Goal: Task Accomplishment & Management: Complete application form

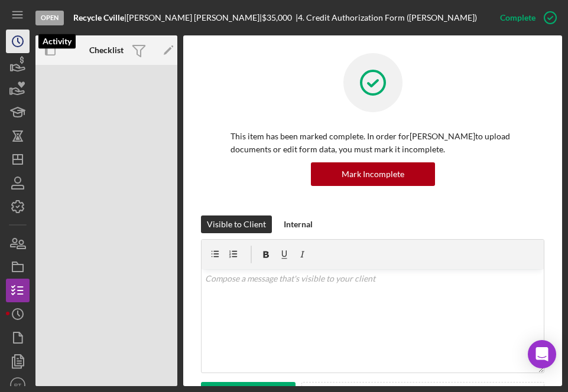
click at [13, 32] on icon "Icon/History" at bounding box center [18, 42] width 30 height 30
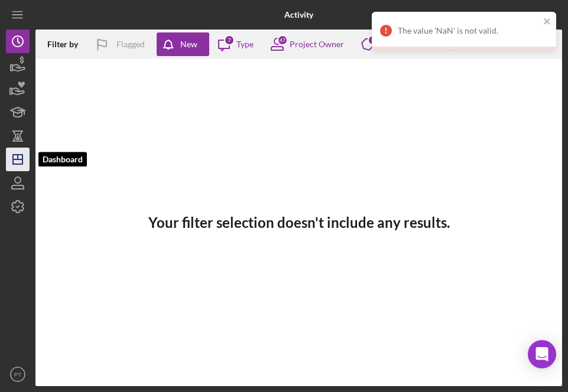
click at [14, 159] on line "button" at bounding box center [17, 159] width 9 height 0
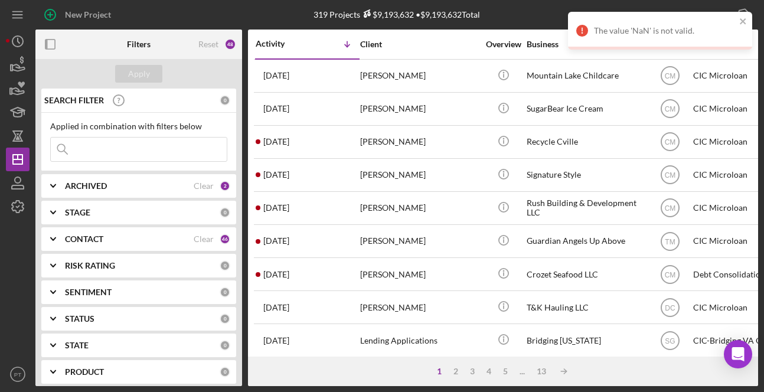
click at [136, 185] on div "ARCHIVED" at bounding box center [129, 185] width 129 height 9
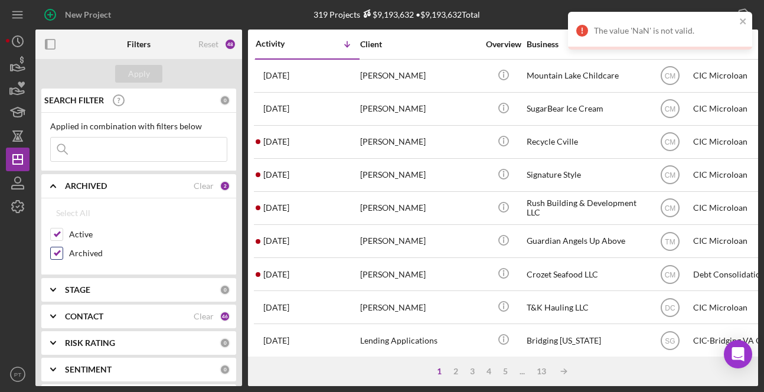
click at [61, 253] on input "Archived" at bounding box center [57, 253] width 12 height 12
checkbox input "false"
click at [140, 72] on div "Apply" at bounding box center [139, 74] width 22 height 18
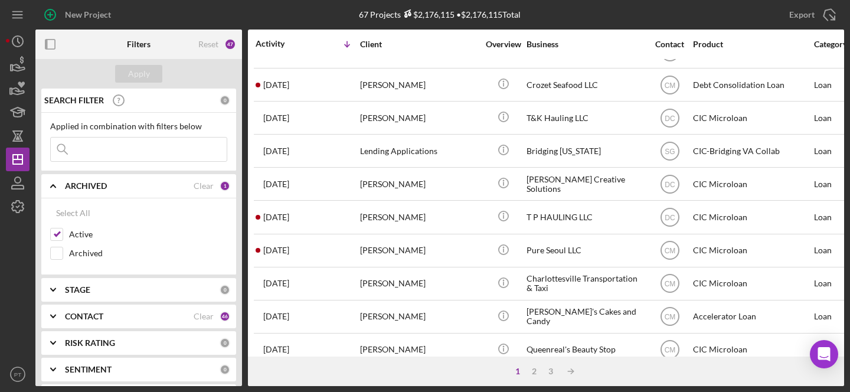
scroll to position [351, 0]
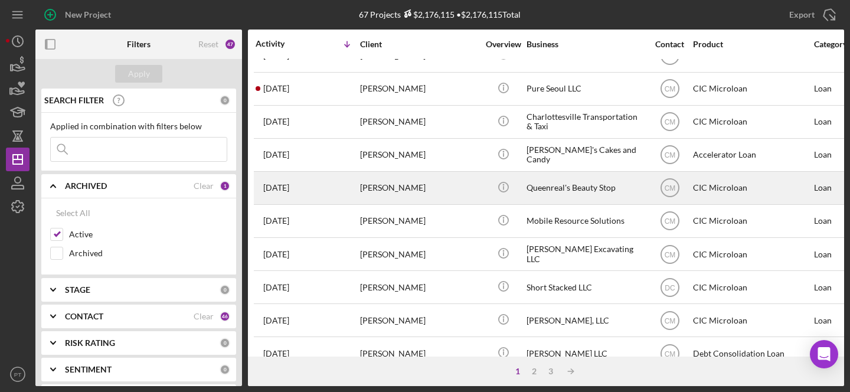
click at [433, 190] on div "[PERSON_NAME]" at bounding box center [419, 187] width 118 height 31
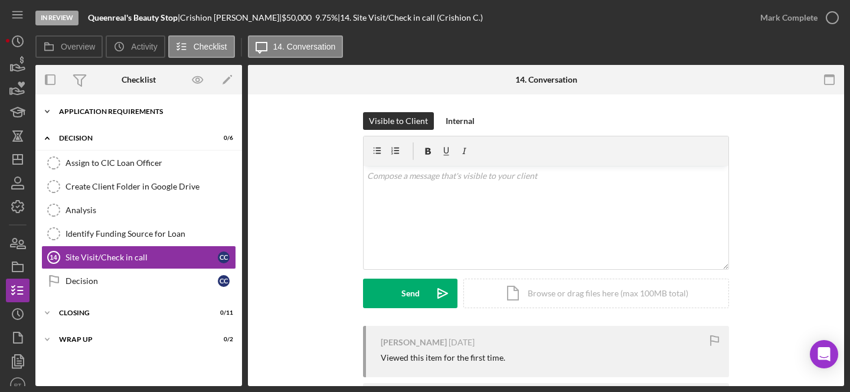
click at [128, 109] on div "APPLICATION REQUIREMENTS" at bounding box center [143, 111] width 168 height 7
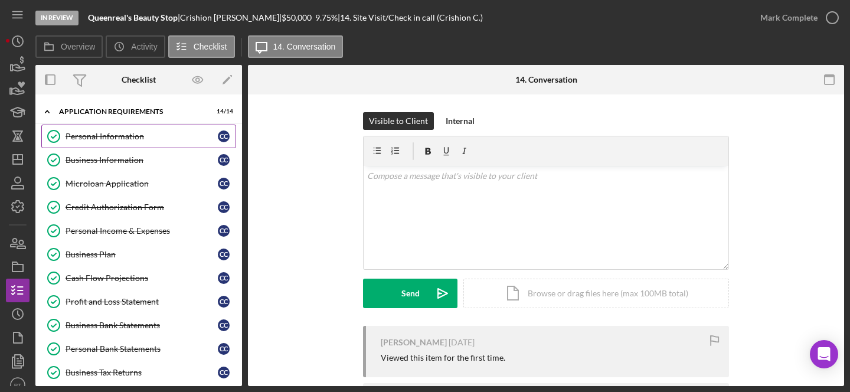
click at [120, 134] on div "Personal Information" at bounding box center [142, 136] width 152 height 9
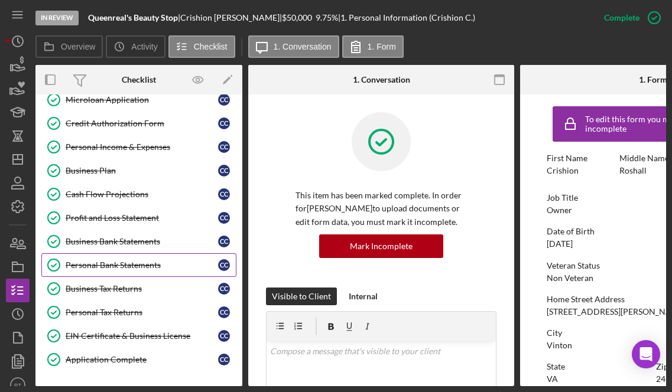
scroll to position [86, 0]
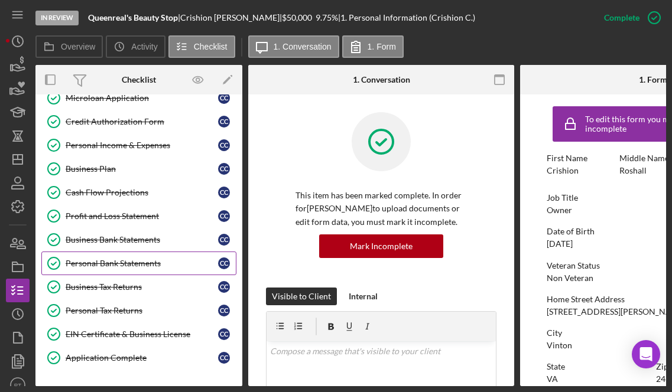
click at [121, 270] on link "Personal Bank Statements Personal Bank Statements C C" at bounding box center [138, 264] width 195 height 24
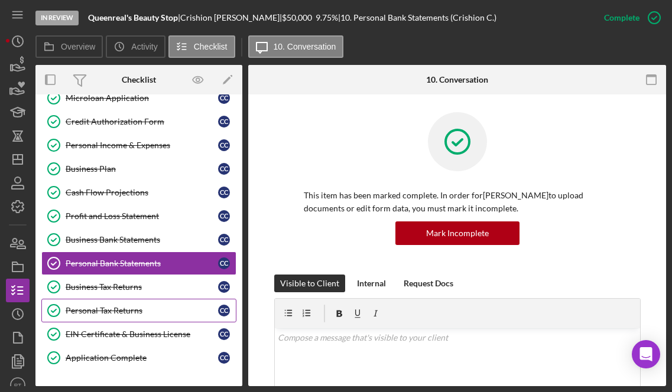
click at [103, 314] on div "Personal Tax Returns" at bounding box center [142, 310] width 152 height 9
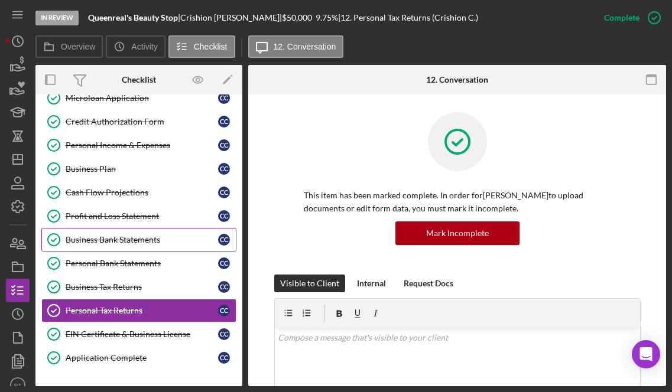
click at [127, 236] on div "Business Bank Statements" at bounding box center [142, 239] width 152 height 9
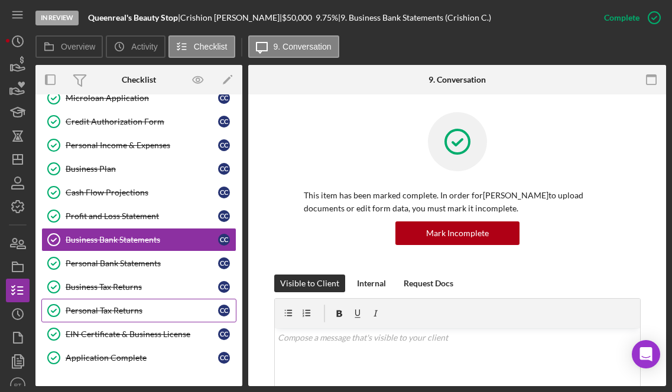
click at [129, 311] on div "Personal Tax Returns" at bounding box center [142, 310] width 152 height 9
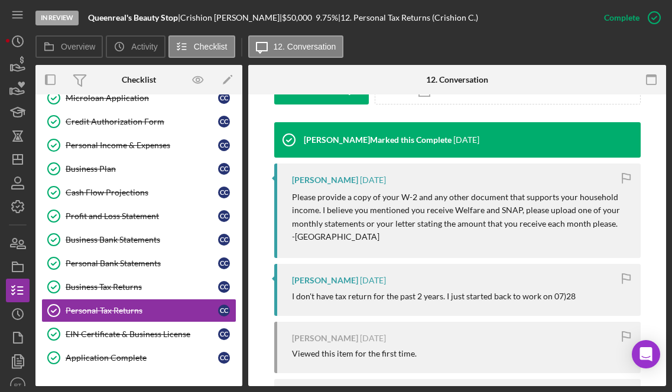
scroll to position [375, 0]
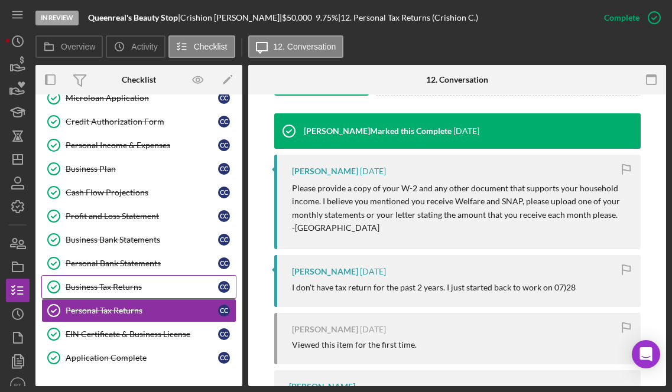
click at [110, 283] on div "Business Tax Returns" at bounding box center [142, 286] width 152 height 9
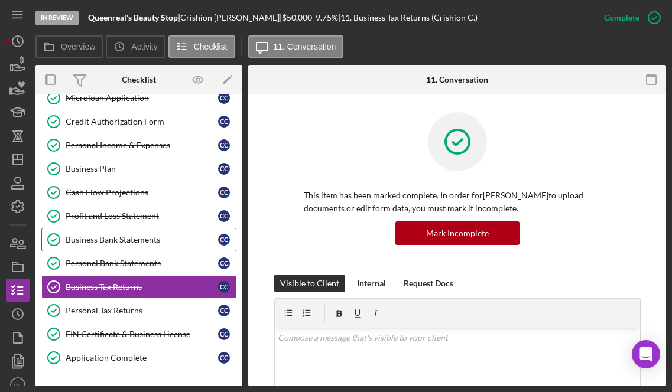
click at [119, 247] on link "Business Bank Statements Business Bank Statements C C" at bounding box center [138, 240] width 195 height 24
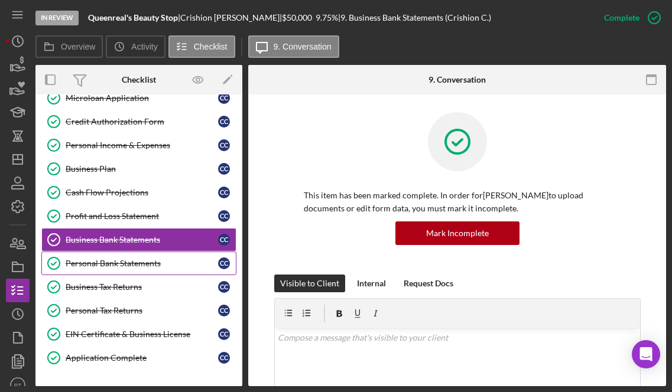
click at [118, 263] on div "Personal Bank Statements" at bounding box center [142, 263] width 152 height 9
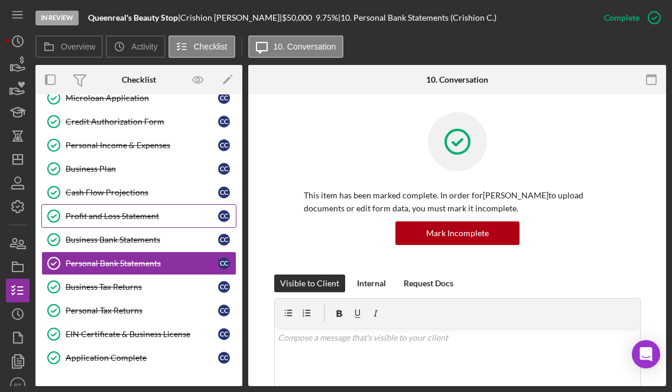
click at [132, 225] on link "Profit and Loss Statement Profit and Loss Statement C C" at bounding box center [138, 216] width 195 height 24
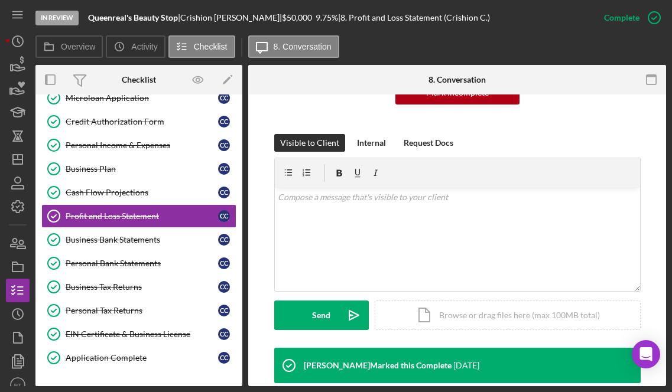
scroll to position [432, 0]
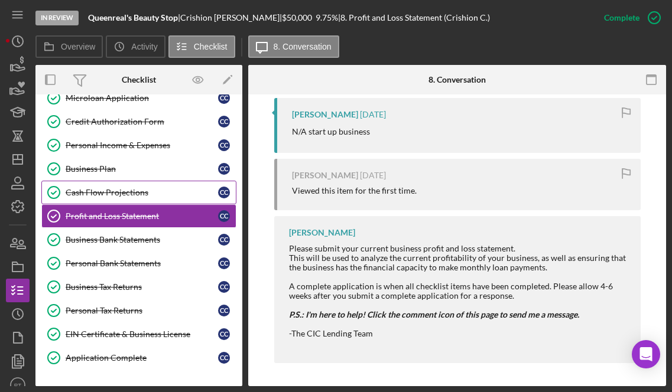
click at [169, 185] on link "Cash Flow Projections Cash Flow Projections C C" at bounding box center [138, 193] width 195 height 24
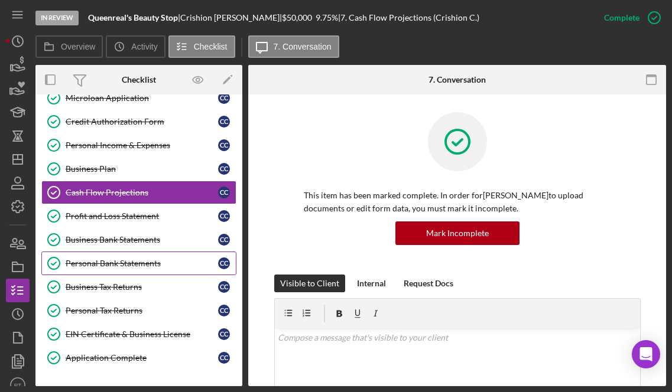
click at [135, 266] on div "Personal Bank Statements" at bounding box center [142, 263] width 152 height 9
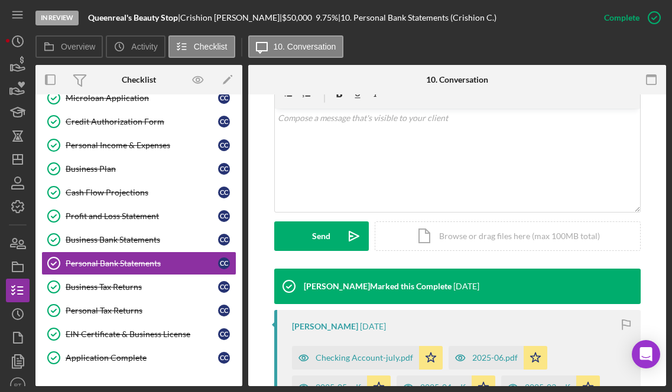
scroll to position [386, 0]
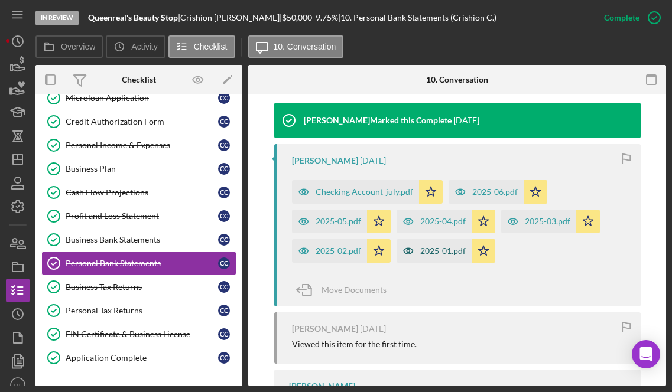
click at [431, 252] on div "2025-01.pdf" at bounding box center [442, 250] width 45 height 9
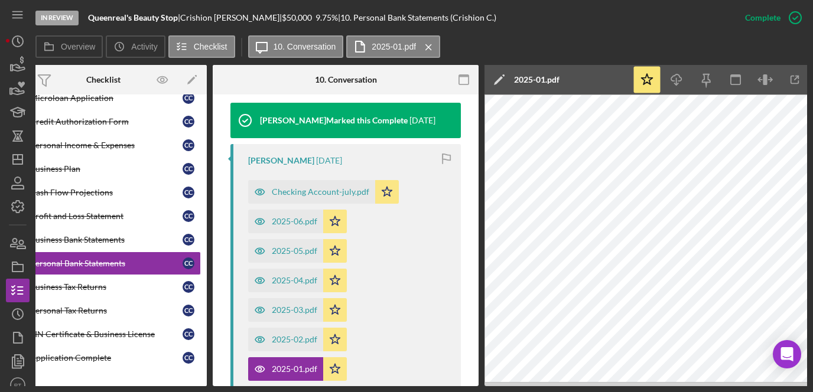
scroll to position [0, 67]
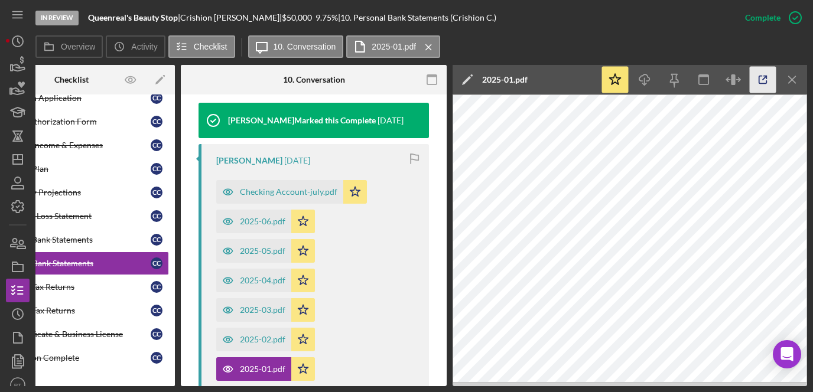
click at [567, 75] on icon "button" at bounding box center [763, 80] width 27 height 27
click at [251, 341] on div "2025-02.pdf" at bounding box center [262, 339] width 45 height 9
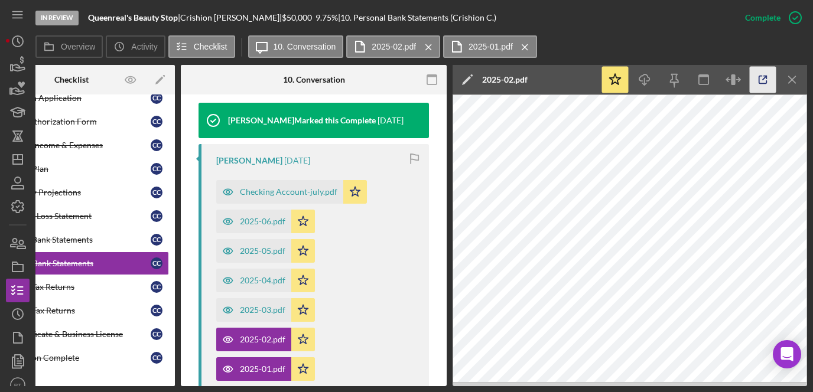
click at [567, 79] on icon "button" at bounding box center [763, 80] width 27 height 27
click at [262, 314] on div "2025-03.pdf" at bounding box center [262, 309] width 45 height 9
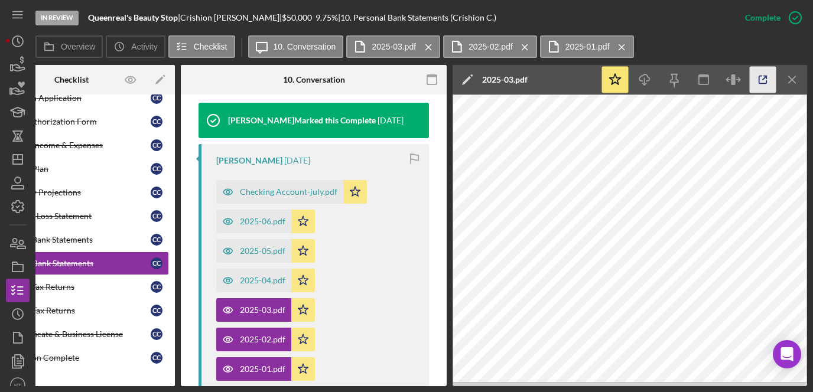
click at [567, 81] on icon "button" at bounding box center [763, 80] width 27 height 27
click at [247, 282] on div "2025-04.pdf" at bounding box center [262, 280] width 45 height 9
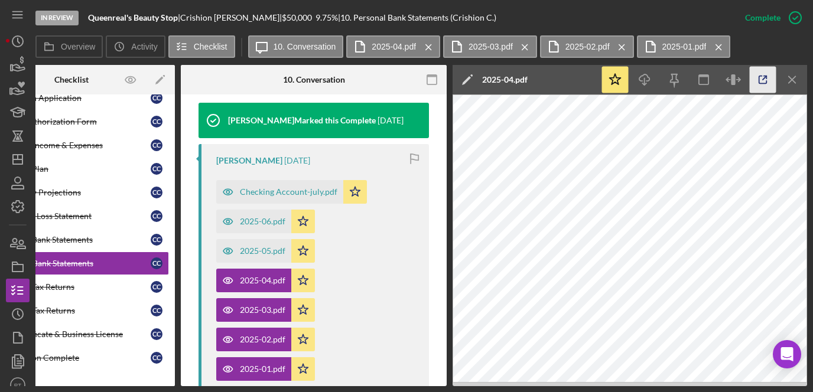
click at [567, 80] on icon "button" at bounding box center [763, 80] width 27 height 27
click at [243, 249] on div "2025-05.pdf" at bounding box center [262, 250] width 45 height 9
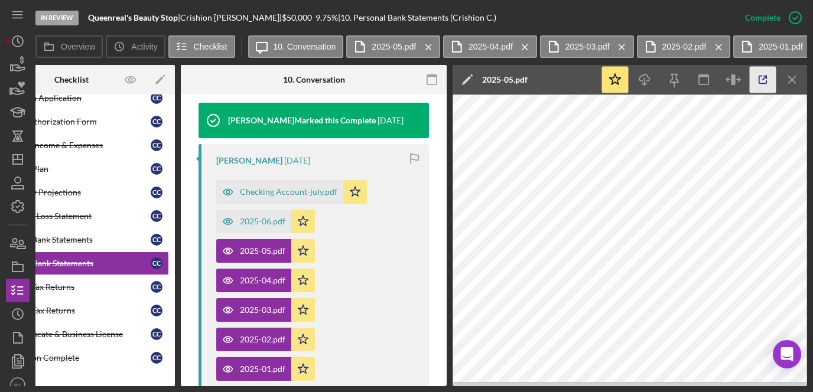
click at [567, 80] on icon "button" at bounding box center [763, 80] width 27 height 27
click at [246, 214] on div "2025-06.pdf" at bounding box center [253, 222] width 75 height 24
click at [567, 76] on polyline "button" at bounding box center [765, 77] width 3 height 3
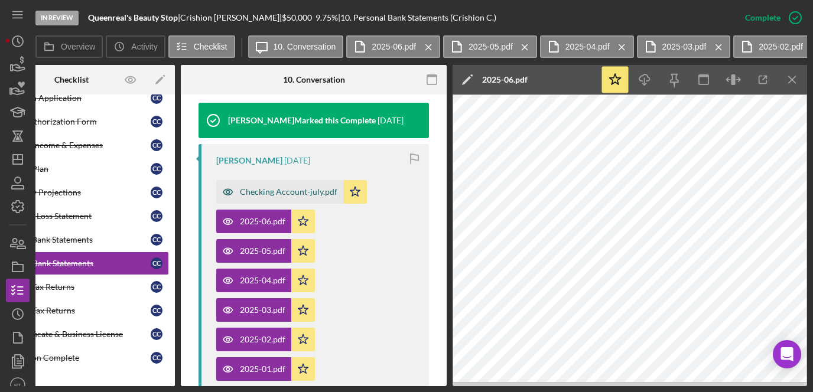
click at [305, 191] on div "Checking Account-july.pdf" at bounding box center [288, 191] width 97 height 9
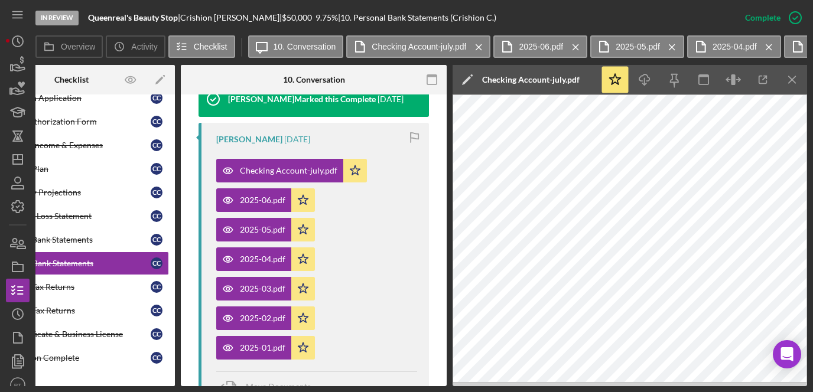
scroll to position [0, 0]
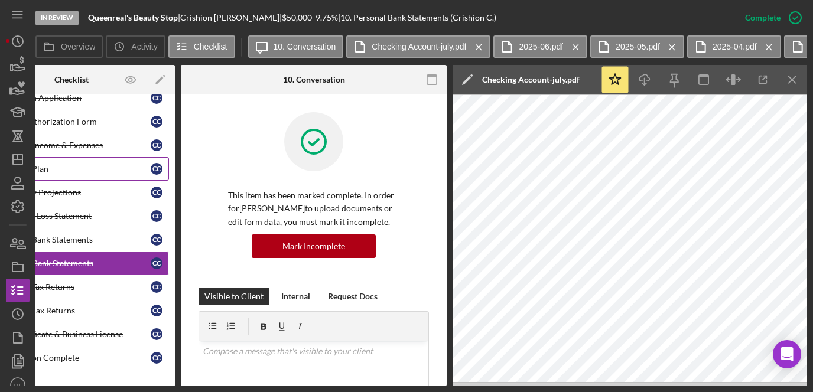
click at [109, 168] on div "Business Plan" at bounding box center [74, 168] width 152 height 9
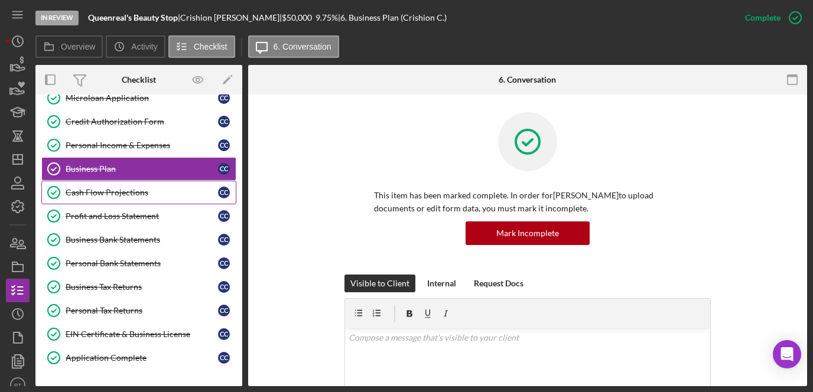
click at [119, 198] on link "Cash Flow Projections Cash Flow Projections C C" at bounding box center [138, 193] width 195 height 24
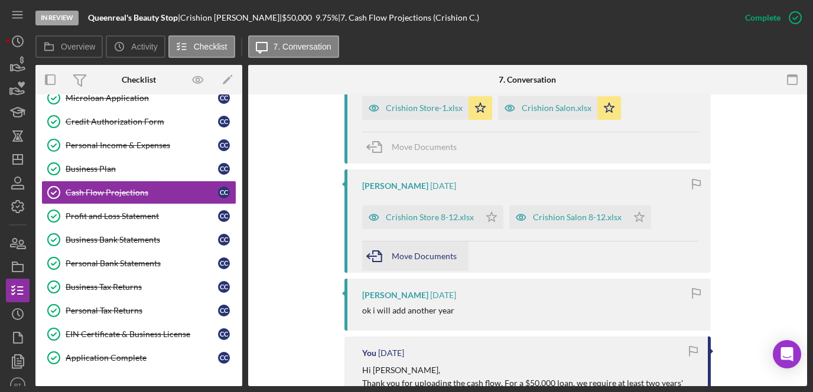
scroll to position [594, 0]
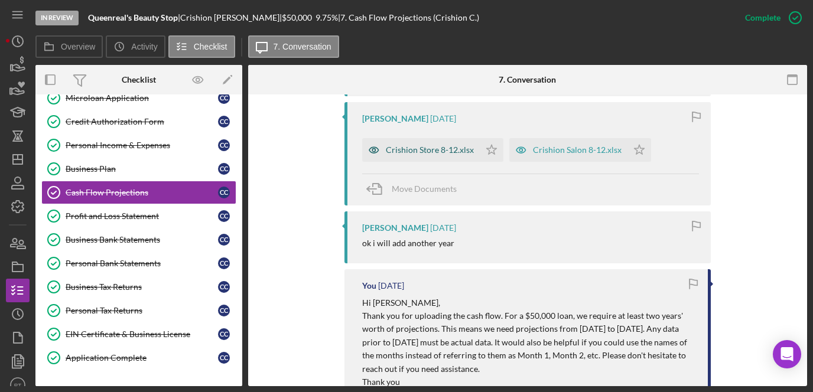
click at [451, 148] on div "Crishion Store 8-12.xlsx" at bounding box center [430, 149] width 88 height 9
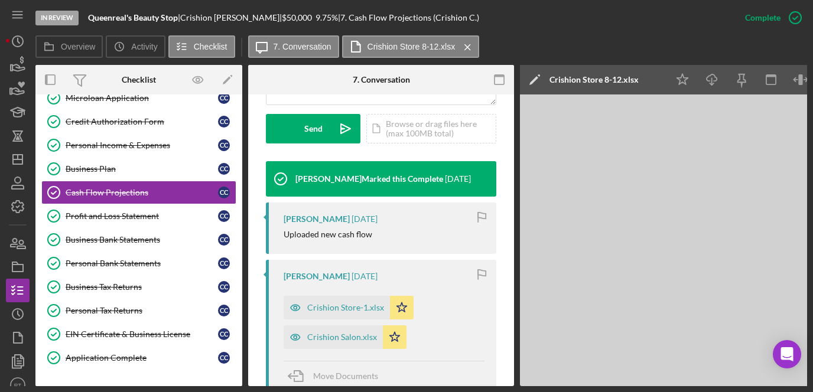
scroll to position [500, 0]
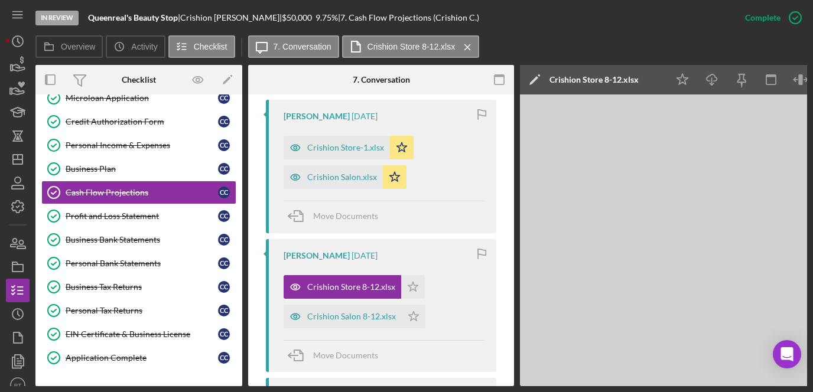
click at [321, 129] on div "Crishion Canaday 4 weeks ago Crishion Store-1.xlsx Icon/Star Crishion Salon.xls…" at bounding box center [381, 166] width 230 height 133
click at [337, 154] on div "Crishion Store-1.xlsx" at bounding box center [336, 148] width 106 height 24
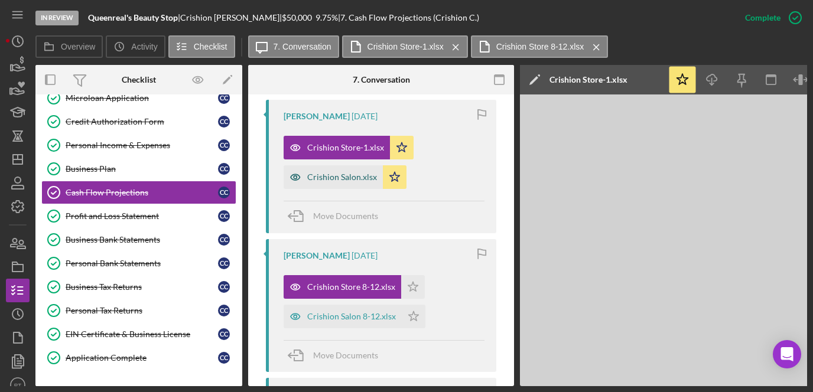
click at [334, 175] on div "Crishion Salon.xlsx" at bounding box center [342, 176] width 70 height 9
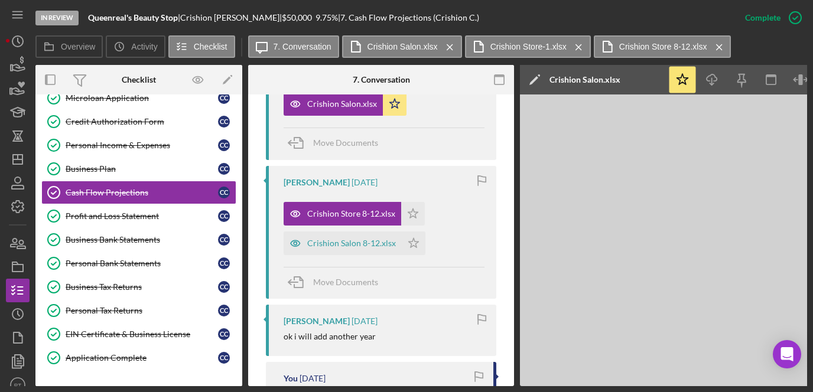
scroll to position [574, 0]
click at [361, 234] on div "Crishion Salon 8-12.xlsx" at bounding box center [342, 243] width 118 height 24
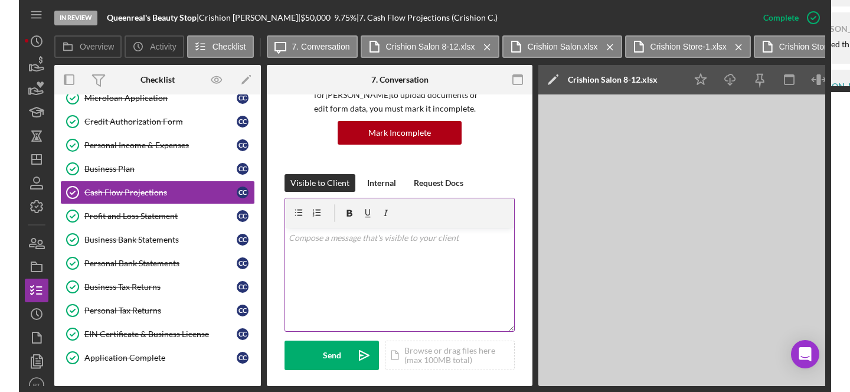
scroll to position [114, 0]
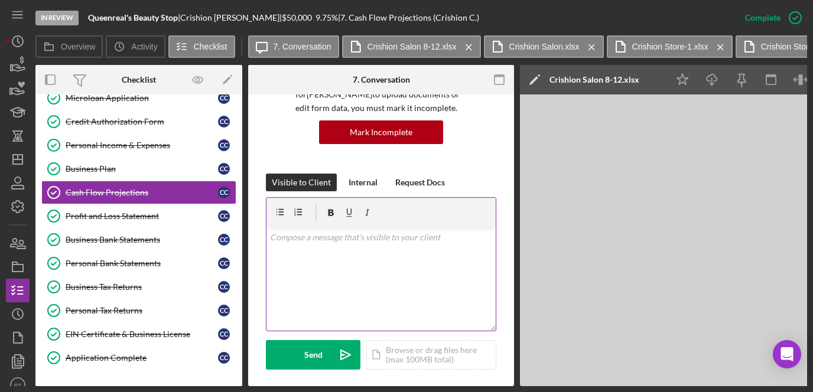
click at [376, 266] on div "v Color teal Color pink Remove color Add row above Add row below Add column bef…" at bounding box center [380, 278] width 229 height 103
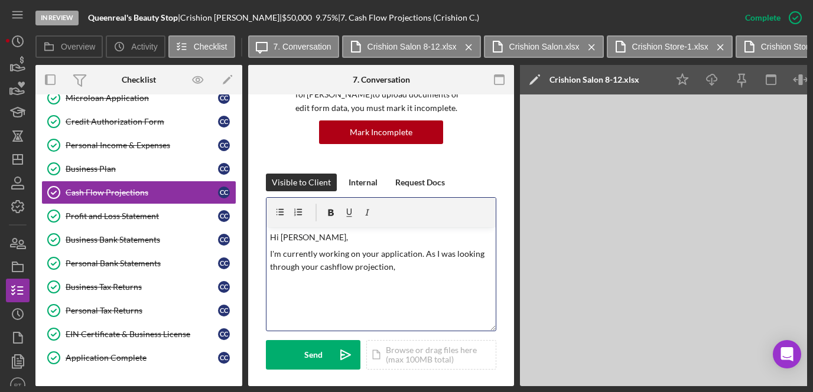
click at [317, 269] on p "I'm currently working on your application. As I was looking through your cashfl…" at bounding box center [381, 260] width 223 height 27
click at [417, 269] on p "I'm currently working on your application. As I was looking through your year 1…" at bounding box center [381, 260] width 223 height 27
click at [425, 255] on p "I'm currently working on your application. As I was looking through your year 1…" at bounding box center [381, 267] width 223 height 40
click at [414, 265] on p "I'm currently working on your application. As I was looking through your year 1…" at bounding box center [381, 267] width 223 height 40
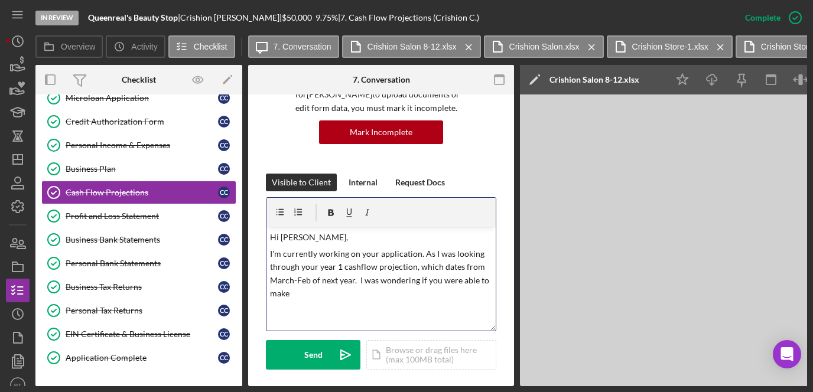
drag, startPoint x: 358, startPoint y: 279, endPoint x: 363, endPoint y: 289, distance: 11.6
click at [363, 289] on p "I'm currently working on your application. As I was looking through your year 1…" at bounding box center [381, 273] width 223 height 53
click at [272, 292] on p "I'm currently working on your application. As I was looking through your year 1…" at bounding box center [381, 273] width 223 height 53
click at [328, 291] on p "I'm currently working on your application. As I was looking through your year 1…" at bounding box center [381, 273] width 223 height 53
click at [348, 294] on p "I'm currently working on your application. As I was looking through your year 1…" at bounding box center [381, 273] width 223 height 53
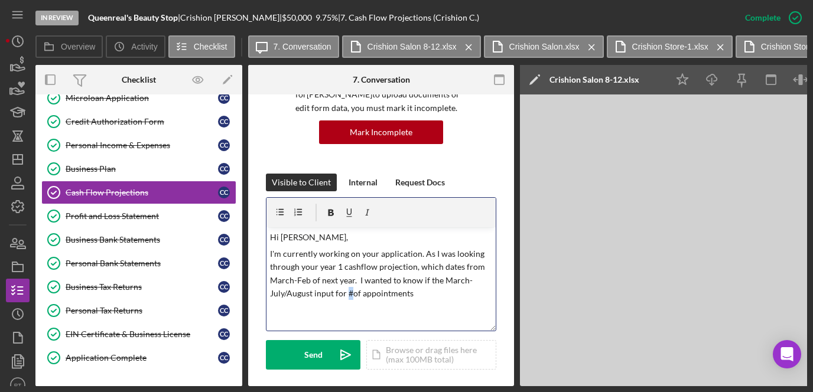
click at [348, 294] on p "I'm currently working on your application. As I was looking through your year 1…" at bounding box center [381, 273] width 223 height 53
click at [449, 294] on p "I'm currently working on your application. As I was looking through your year 1…" at bounding box center [381, 273] width 223 height 53
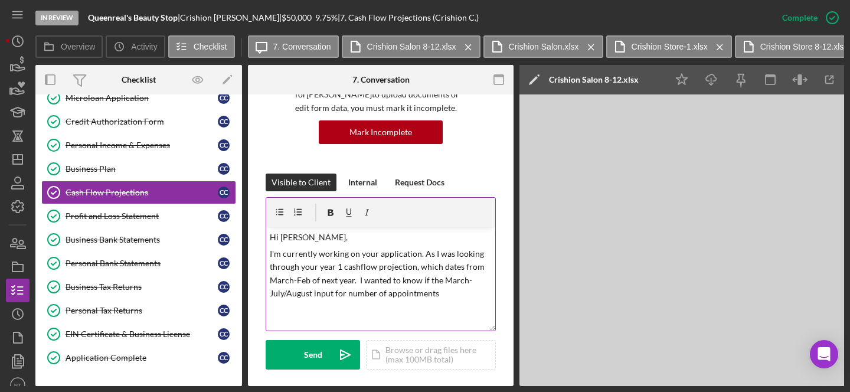
click at [413, 269] on p "I'm currently working on your application. As I was looking through your year 1…" at bounding box center [381, 273] width 223 height 53
click at [360, 301] on p "I'm currently working on your application. As I was looking through your year 1…" at bounding box center [381, 273] width 223 height 53
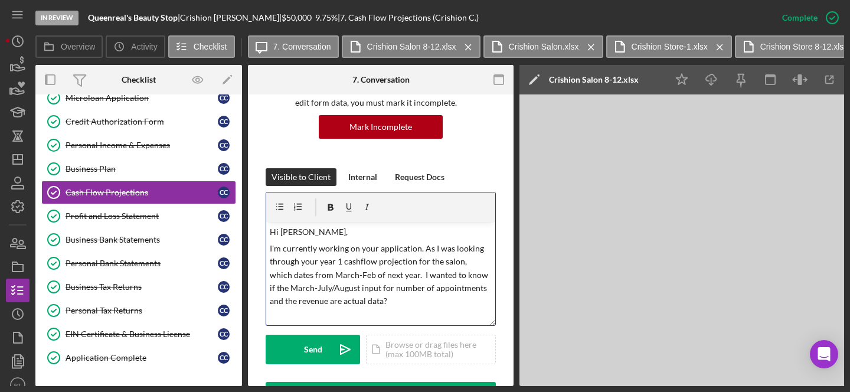
click at [325, 300] on p "I'm currently working on your application. As I was looking through your year 1…" at bounding box center [381, 275] width 223 height 66
click at [331, 300] on p "I'm currently working on your application. As I was looking through your year 1…" at bounding box center [381, 275] width 223 height 66
click at [355, 299] on p "I'm currently working on your application. As I was looking through your year 1…" at bounding box center [381, 275] width 223 height 66
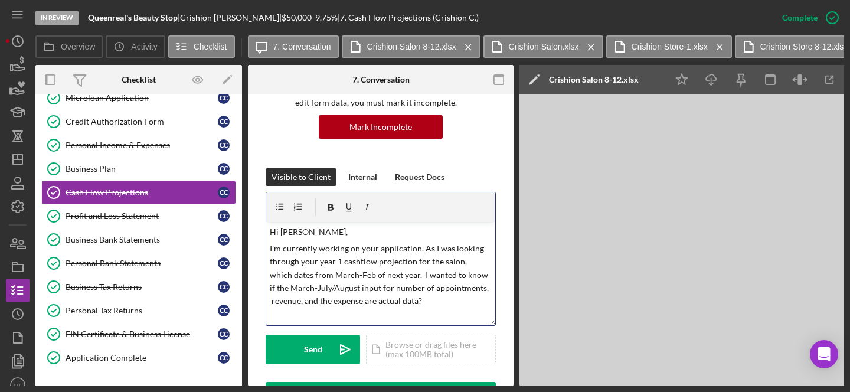
click at [477, 302] on p "I'm currently working on your application. As I was looking through your year 1…" at bounding box center [381, 275] width 223 height 66
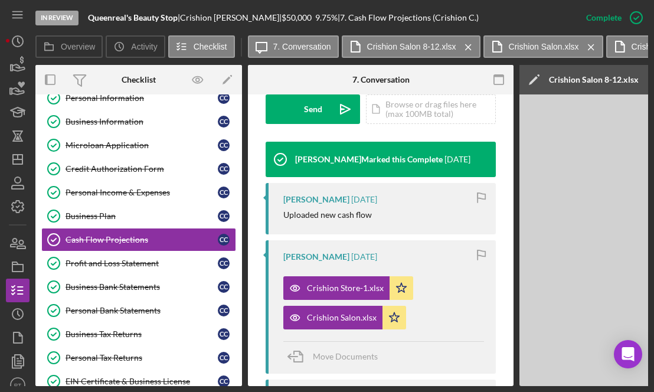
scroll to position [260, 0]
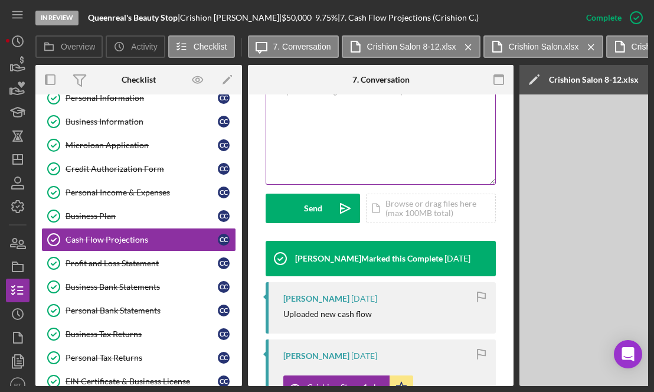
click at [362, 157] on div "v Color teal Color pink Remove color Add row above Add row below Add column bef…" at bounding box center [380, 132] width 229 height 103
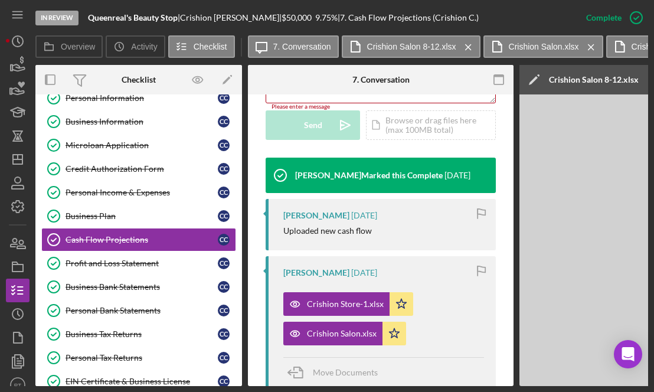
scroll to position [181, 0]
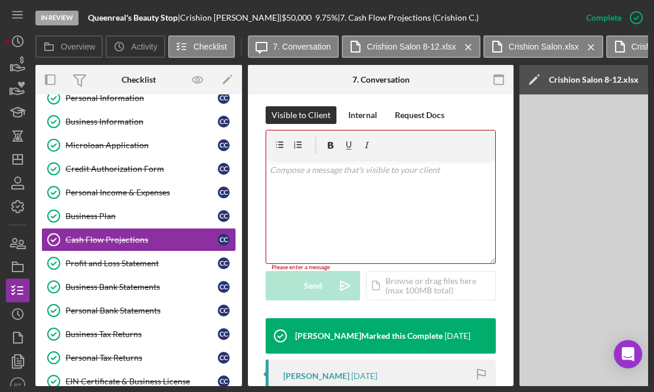
click at [351, 178] on div "v Color teal Color pink Remove color Add row above Add row below Add column bef…" at bounding box center [380, 211] width 229 height 103
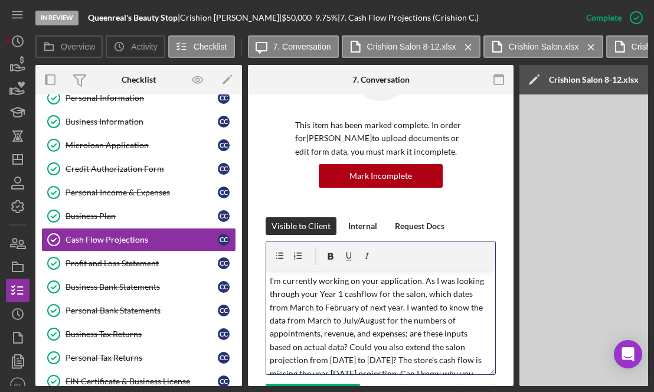
scroll to position [73, 0]
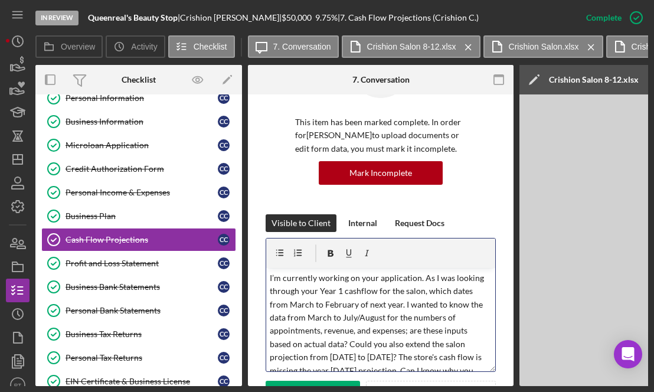
click at [270, 278] on p "I’m currently working on your application. As I was looking through your Year 1…" at bounding box center [381, 331] width 223 height 119
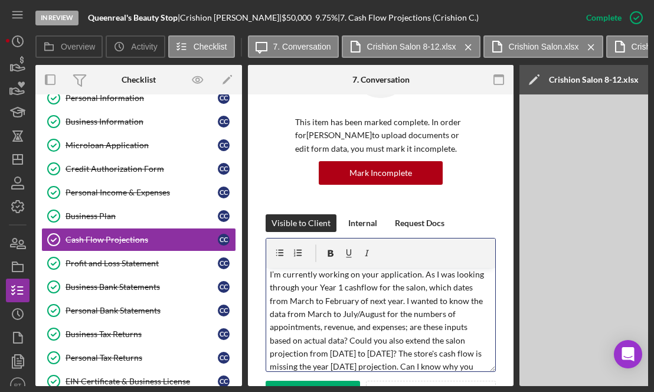
scroll to position [27, 0]
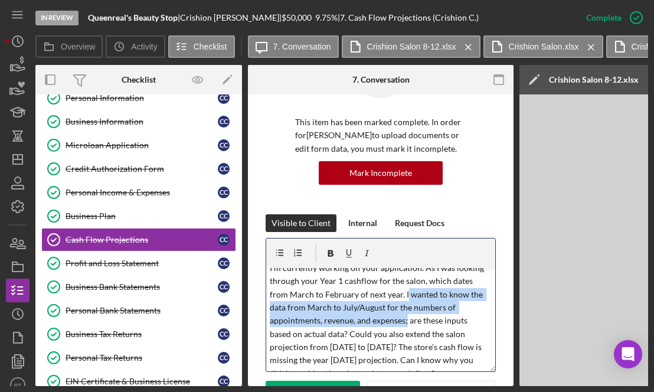
drag, startPoint x: 405, startPoint y: 293, endPoint x: 407, endPoint y: 318, distance: 24.9
click at [407, 318] on p "I’m currently working on your application. As I was looking through your Year 1…" at bounding box center [381, 321] width 223 height 119
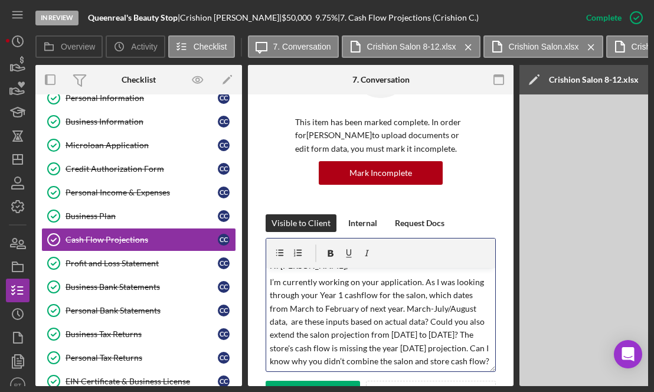
scroll to position [22, 0]
click at [272, 311] on p "I’m currently working on your application. As I was looking through your Year 1…" at bounding box center [381, 322] width 223 height 93
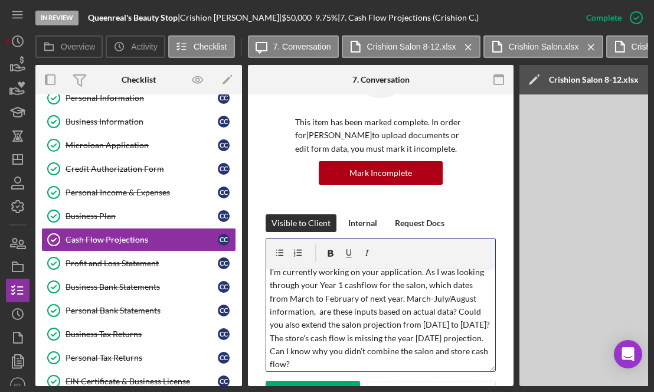
click at [292, 326] on p "I’m currently working on your application. As I was looking through your Year 1…" at bounding box center [381, 319] width 223 height 106
click at [473, 299] on p "I’m currently working on your application. As I was looking through your Year 1…" at bounding box center [381, 319] width 223 height 106
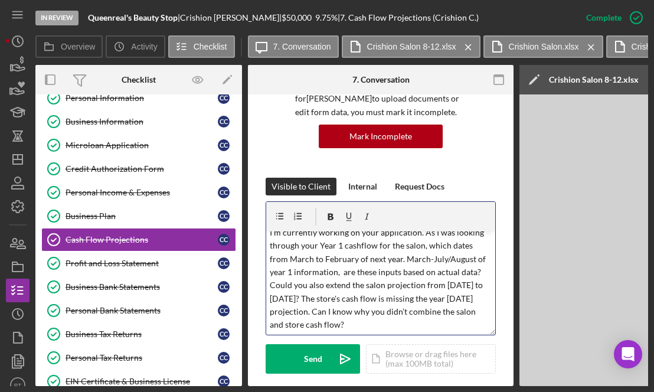
scroll to position [115, 0]
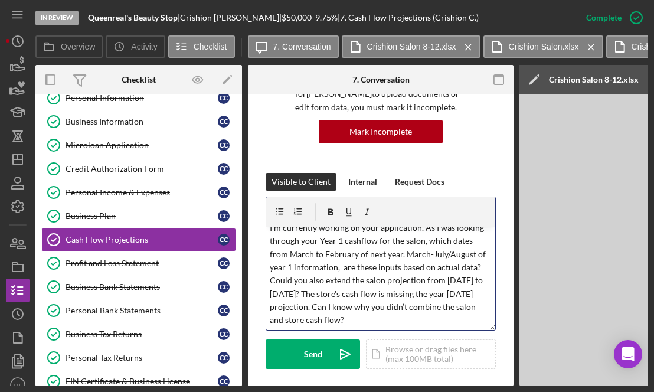
click at [368, 291] on p "I’m currently working on your application. As I was looking through your Year 1…" at bounding box center [381, 274] width 223 height 106
click at [365, 291] on p "I’m currently working on your application. As I was looking through your Year 1…" at bounding box center [381, 274] width 223 height 106
click at [376, 307] on p "I’m currently working on your application. As I was looking through your Year 1…" at bounding box center [381, 274] width 223 height 106
click at [366, 292] on p "I’m currently working on your application. As I was looking through your Year 1…" at bounding box center [381, 274] width 223 height 106
click at [270, 276] on p "I’m currently working on your application. As I was looking through your Year 1…" at bounding box center [381, 274] width 223 height 106
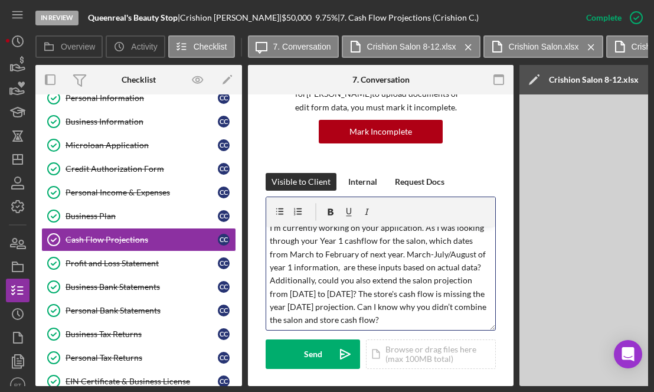
click at [357, 281] on p "I’m currently working on your application. As I was looking through your Year 1…" at bounding box center [381, 274] width 223 height 106
click at [406, 305] on p "I’m currently working on your application. As I was looking through your Year 1…" at bounding box center [381, 274] width 223 height 106
click at [455, 320] on p "I’m currently working on your application. As I was looking through your Year 1…" at bounding box center [381, 274] width 223 height 106
click at [425, 305] on p "I’m currently working on your application. As I was looking through your Year 1…" at bounding box center [381, 274] width 223 height 106
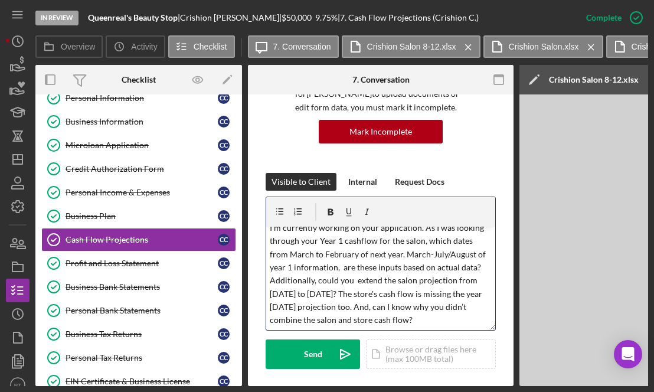
click at [465, 318] on p "I’m currently working on your application. As I was looking through your Year 1…" at bounding box center [381, 274] width 223 height 106
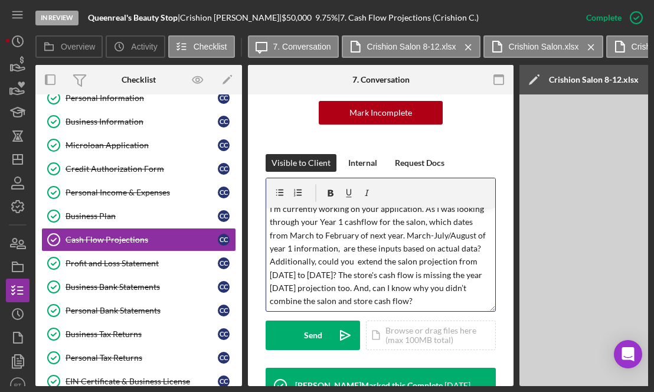
scroll to position [42, 0]
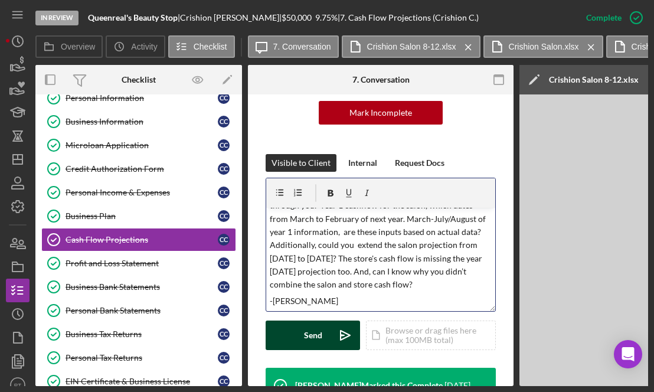
click at [343, 334] on icon "Icon/icon-invite-send" at bounding box center [346, 336] width 30 height 30
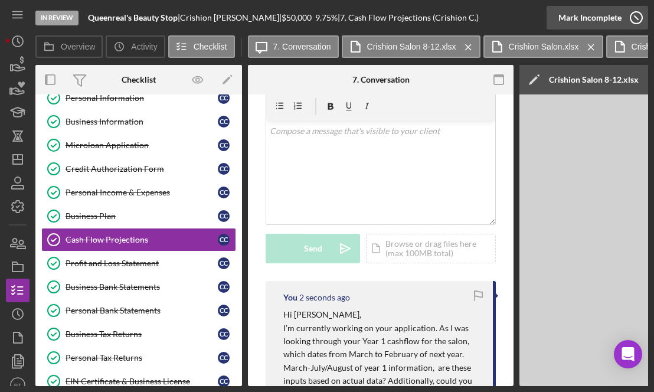
scroll to position [161, 0]
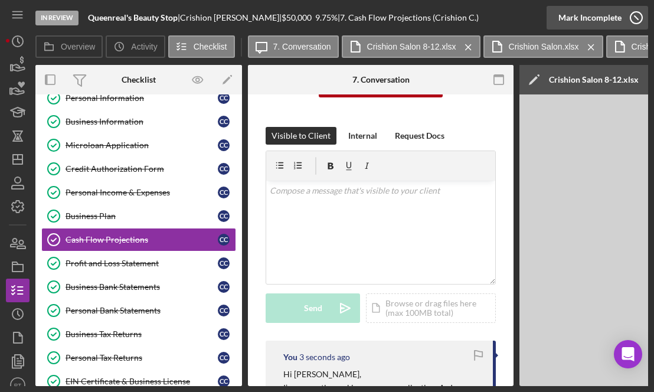
click at [567, 17] on icon "button" at bounding box center [637, 18] width 30 height 30
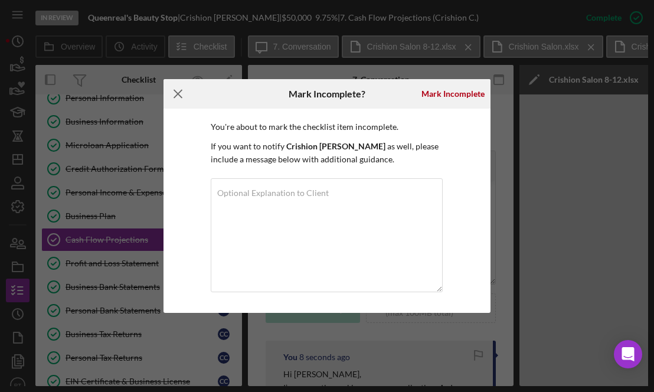
click at [176, 93] on line at bounding box center [178, 94] width 8 height 8
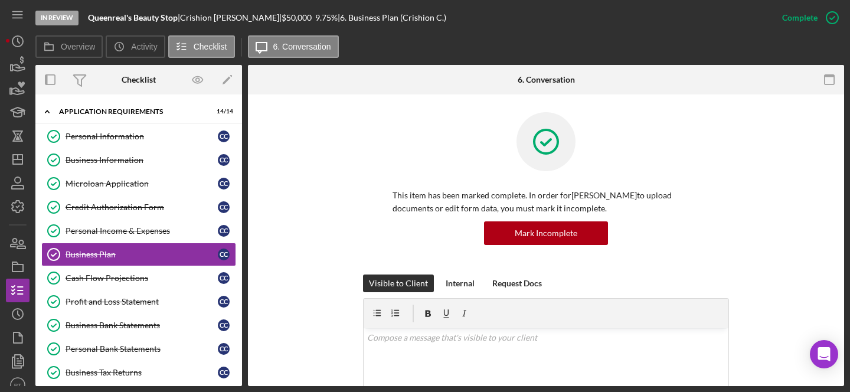
scroll to position [14, 0]
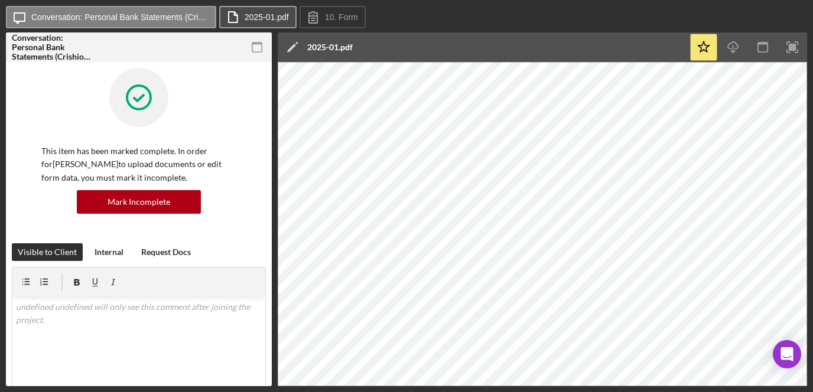
click at [226, 17] on icon at bounding box center [233, 17] width 30 height 30
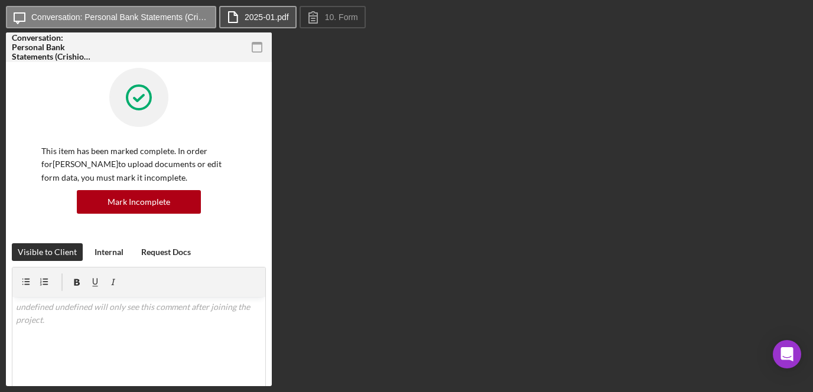
click at [262, 17] on label "2025-01.pdf" at bounding box center [267, 16] width 44 height 9
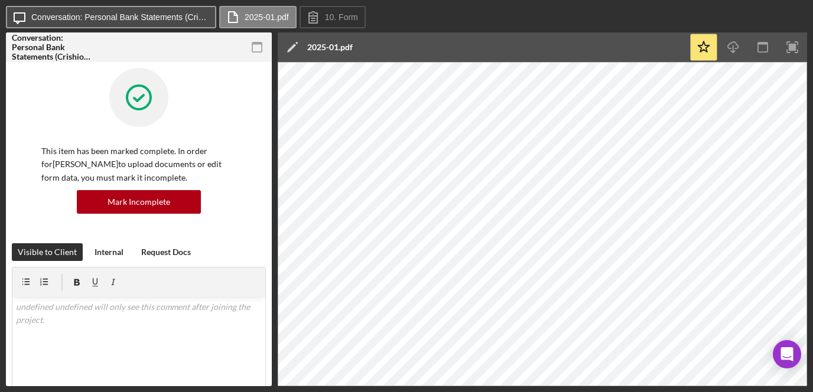
click at [154, 17] on label "Conversation: Personal Bank Statements (Crishion C.)" at bounding box center [119, 16] width 177 height 9
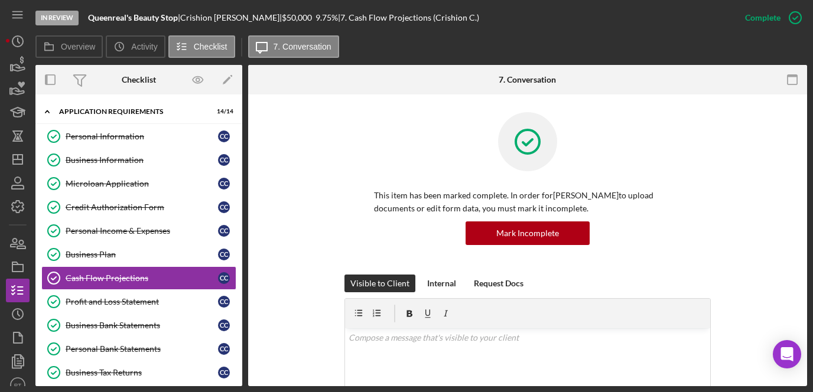
scroll to position [38, 0]
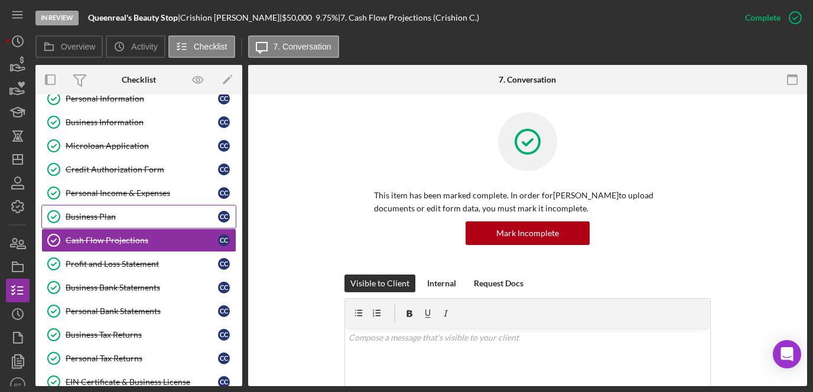
click at [147, 216] on div "Business Plan" at bounding box center [142, 216] width 152 height 9
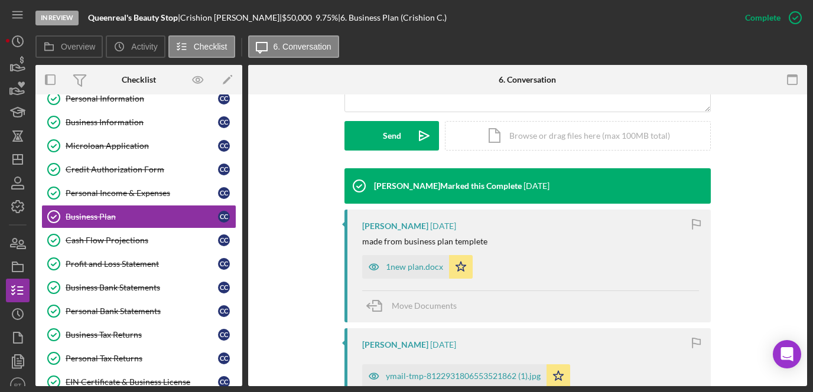
scroll to position [413, 0]
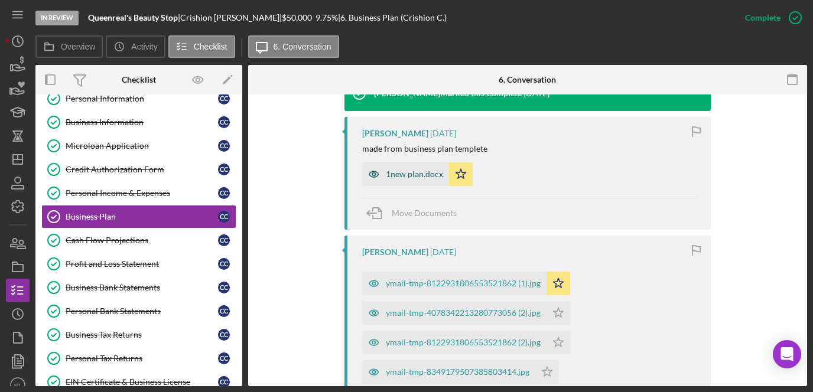
click at [409, 175] on div "1new plan.docx" at bounding box center [414, 174] width 57 height 9
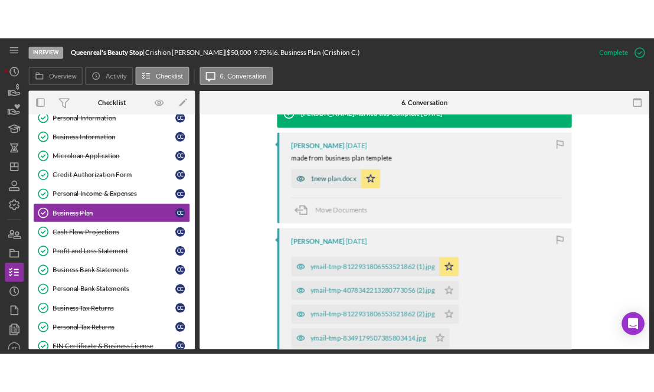
scroll to position [426, 0]
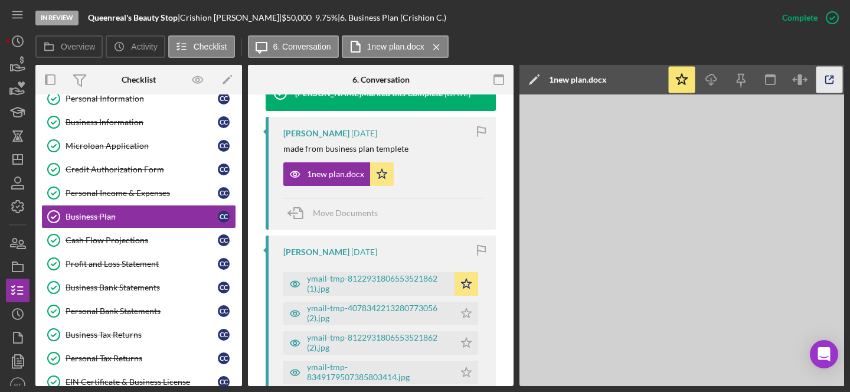
click at [812, 80] on icon "button" at bounding box center [830, 80] width 27 height 27
